Goal: Check status: Check status

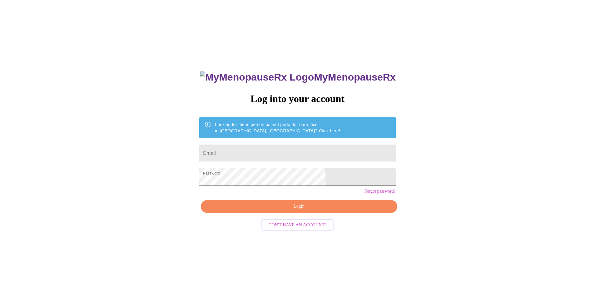
click at [255, 153] on input "Email" at bounding box center [297, 154] width 196 height 18
drag, startPoint x: 320, startPoint y: 153, endPoint x: 161, endPoint y: 157, distance: 158.9
click at [161, 157] on div "MyMenopauseRx Log into your account Looking for the in person patient portal fo…" at bounding box center [298, 180] width 590 height 354
type input "[EMAIL_ADDRESS][DOMAIN_NAME]"
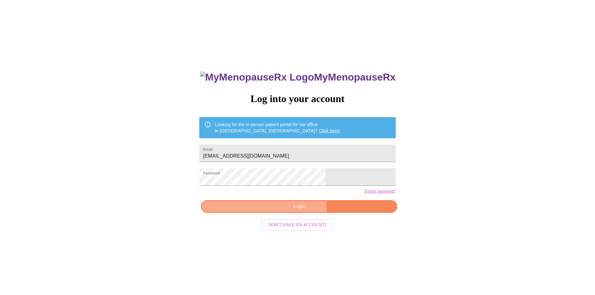
click at [281, 213] on button "Login" at bounding box center [299, 206] width 196 height 13
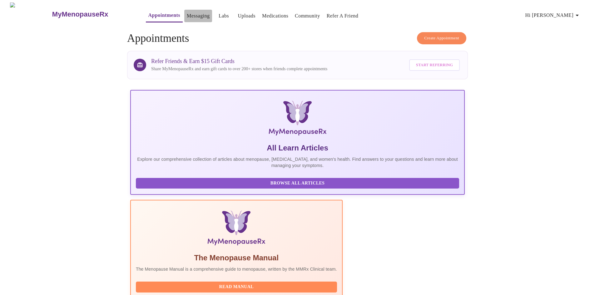
click at [189, 14] on link "Messaging" at bounding box center [198, 16] width 23 height 9
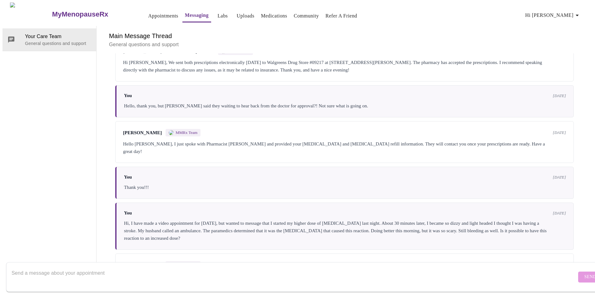
scroll to position [286, 0]
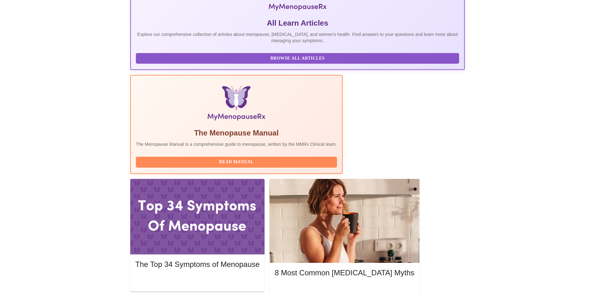
scroll to position [188, 0]
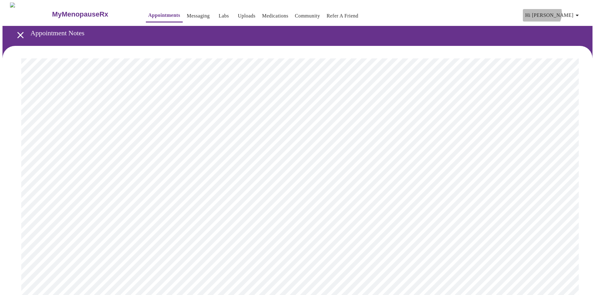
click at [567, 11] on span "Hi [PERSON_NAME]" at bounding box center [554, 15] width 56 height 9
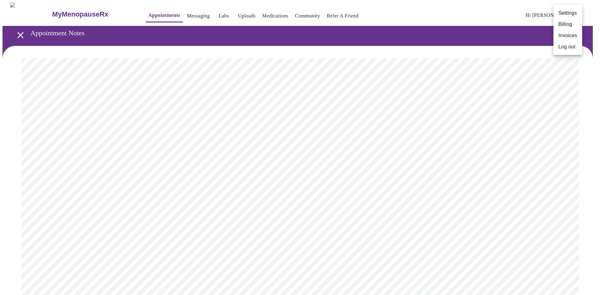
click at [175, 13] on div at bounding box center [300, 147] width 600 height 295
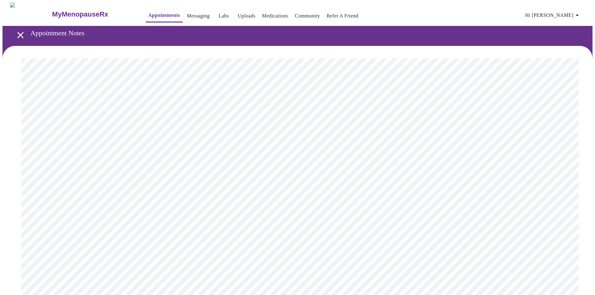
click at [219, 13] on link "Labs" at bounding box center [224, 16] width 10 height 9
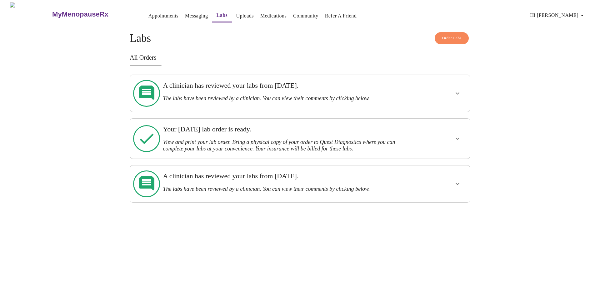
click at [456, 90] on icon "show more" at bounding box center [458, 94] width 8 height 8
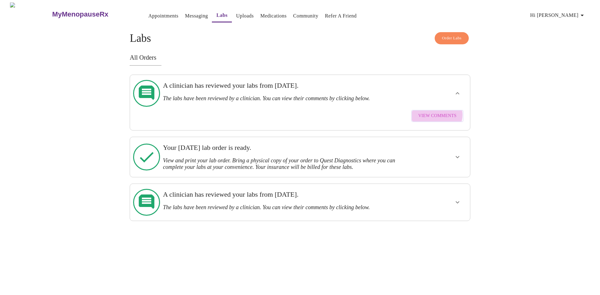
click at [438, 112] on span "View Comments" at bounding box center [437, 116] width 38 height 8
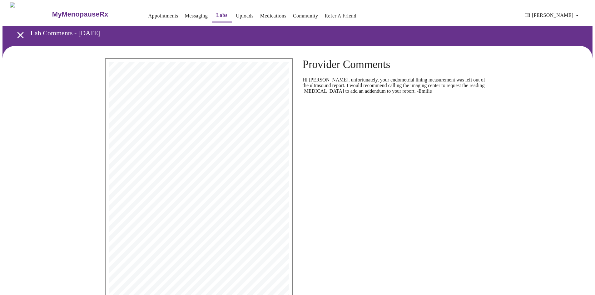
click at [185, 13] on link "Messaging" at bounding box center [196, 16] width 23 height 9
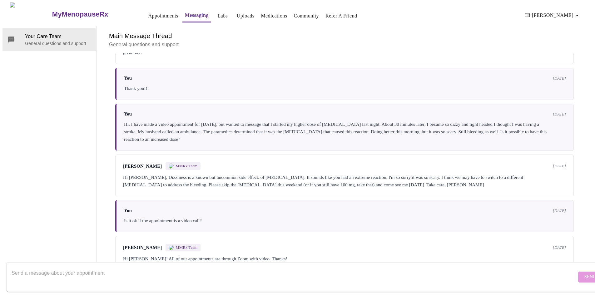
scroll to position [411, 0]
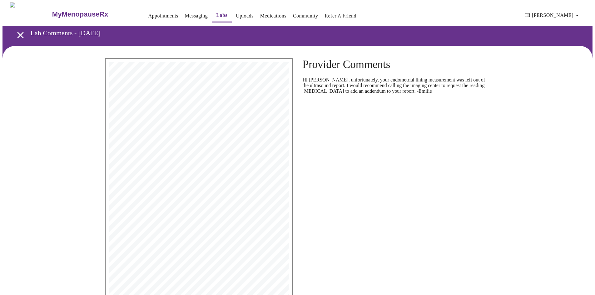
click at [570, 13] on span "Hi [PERSON_NAME]" at bounding box center [554, 15] width 56 height 9
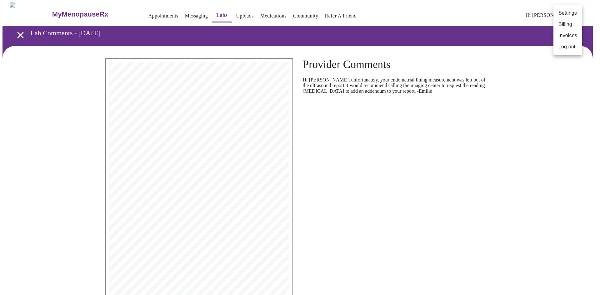
click at [226, 13] on div at bounding box center [300, 147] width 600 height 295
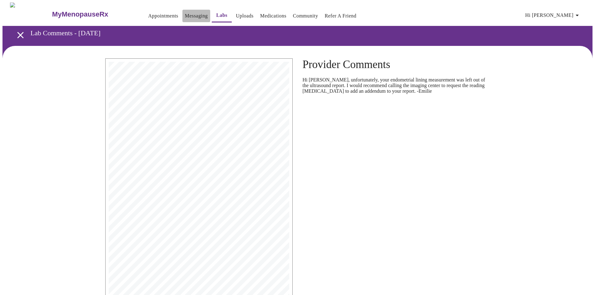
click at [185, 14] on link "Messaging" at bounding box center [196, 16] width 23 height 9
click at [18, 31] on icon "open drawer" at bounding box center [20, 35] width 11 height 11
